Goal: Task Accomplishment & Management: Manage account settings

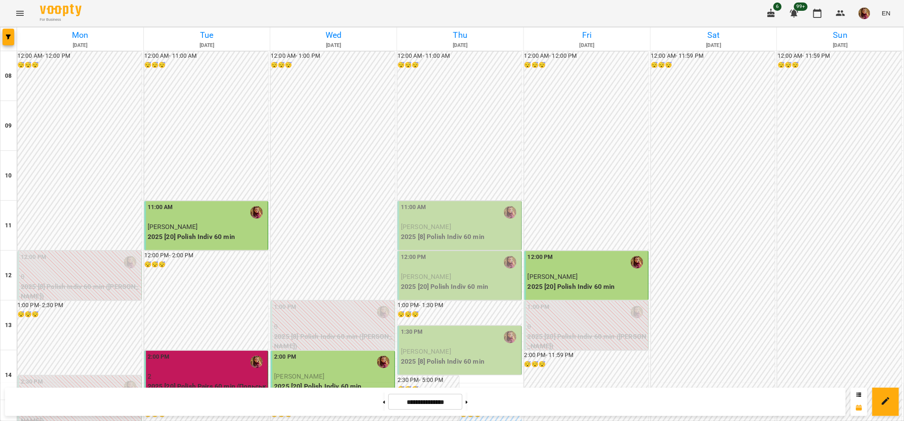
scroll to position [104, 0]
click at [466, 222] on p "[PERSON_NAME]" at bounding box center [460, 227] width 119 height 10
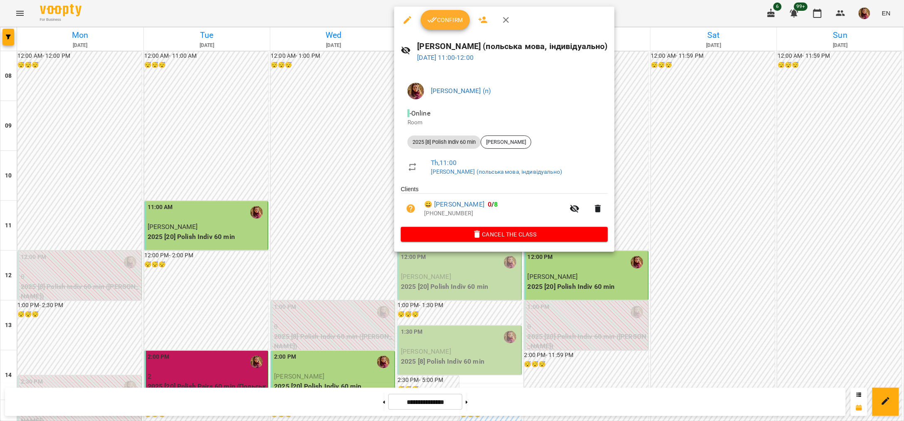
click at [458, 18] on span "Confirm" at bounding box center [446, 20] width 36 height 10
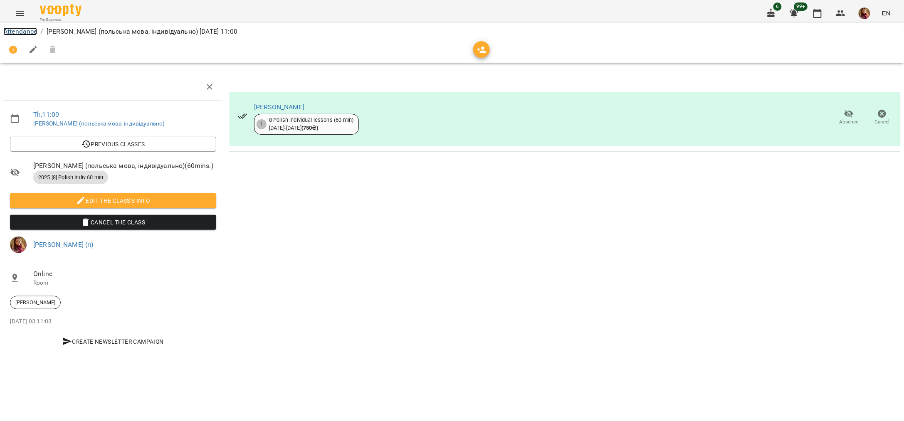
click at [18, 30] on link "Attendance" at bounding box center [20, 31] width 34 height 8
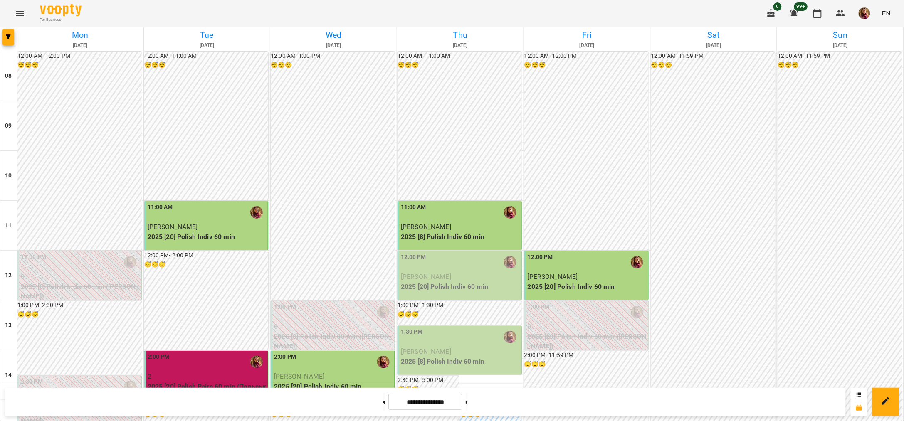
click at [468, 276] on p "[PERSON_NAME]" at bounding box center [460, 277] width 119 height 10
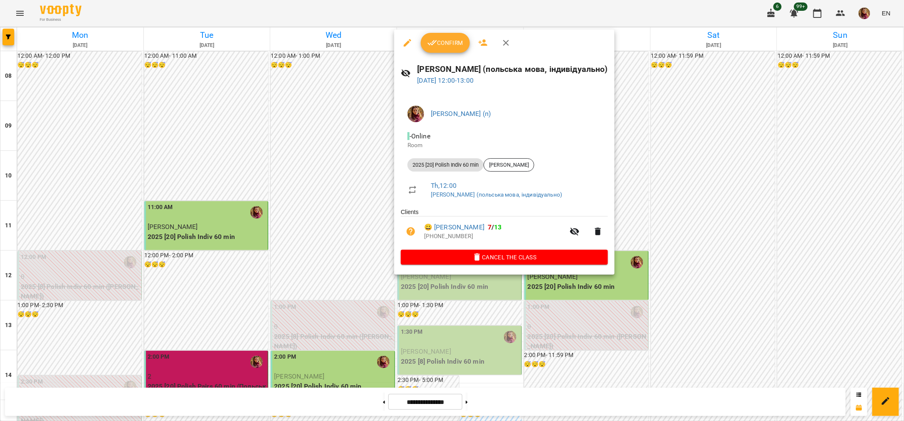
click at [450, 42] on span "Confirm" at bounding box center [446, 43] width 36 height 10
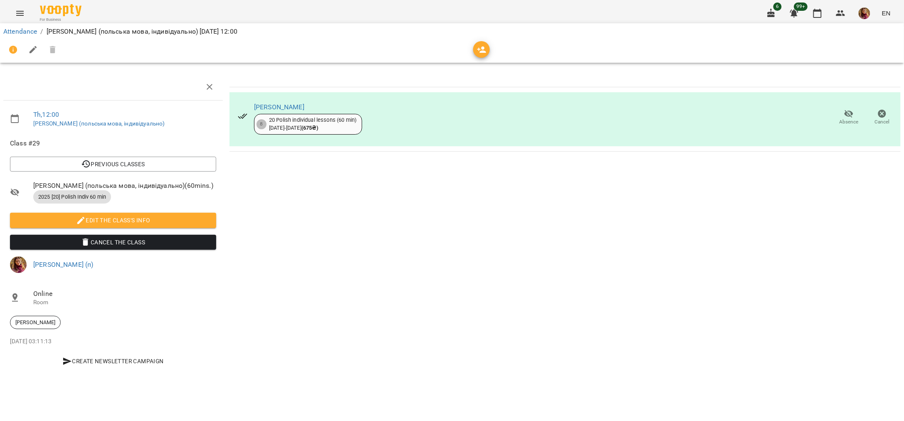
click at [13, 27] on li "Attendance" at bounding box center [20, 32] width 34 height 10
click at [13, 30] on link "Attendance" at bounding box center [20, 31] width 34 height 8
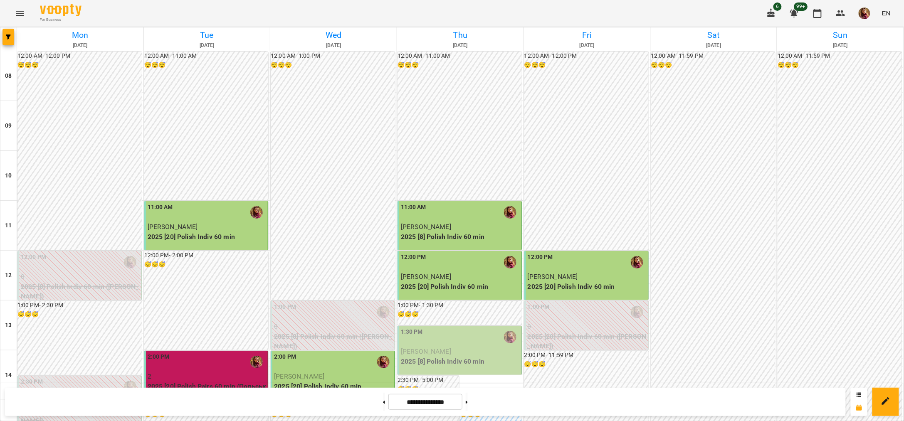
scroll to position [104, 0]
click at [477, 328] on div "1:30 PM" at bounding box center [460, 337] width 119 height 19
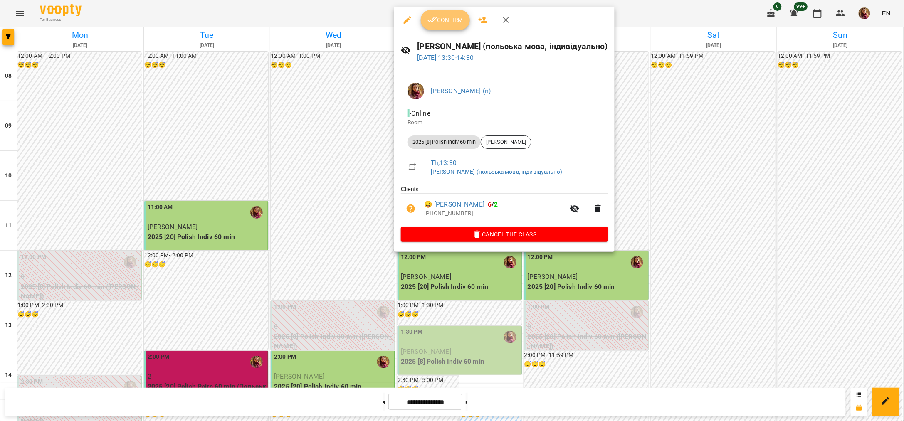
click at [457, 17] on span "Confirm" at bounding box center [446, 20] width 36 height 10
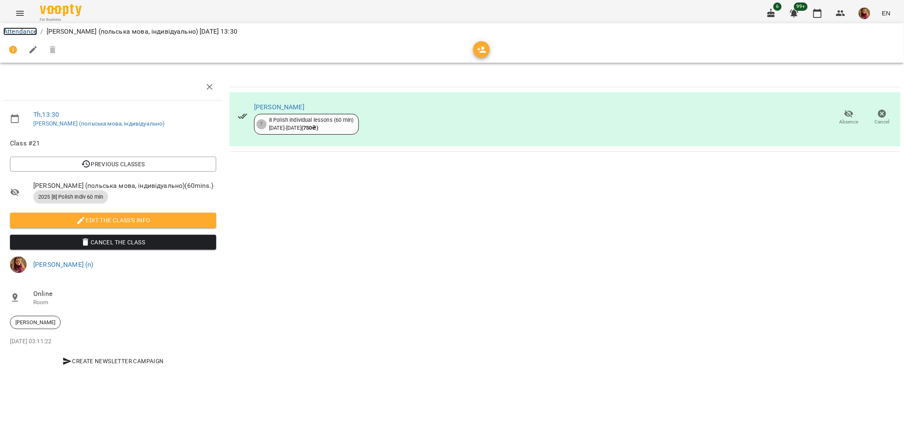
click at [27, 29] on link "Attendance" at bounding box center [20, 31] width 34 height 8
